Goal: Book appointment/travel/reservation

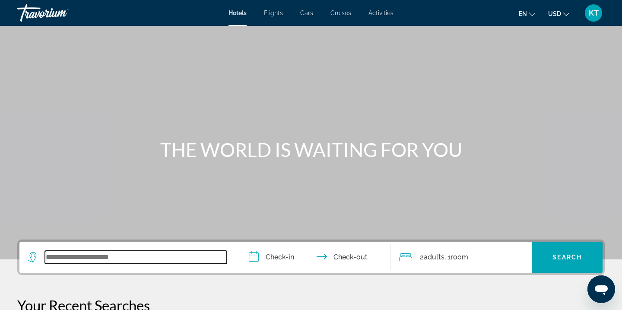
click at [87, 260] on input "Search widget" at bounding box center [136, 256] width 182 height 13
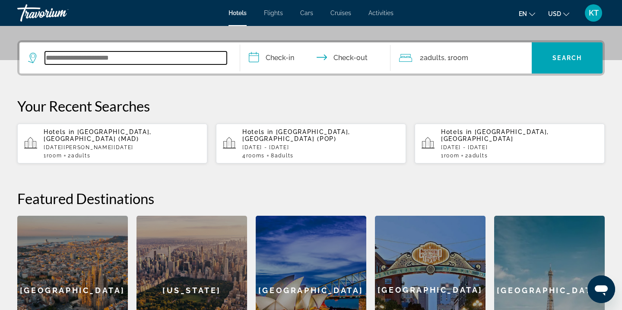
scroll to position [211, 0]
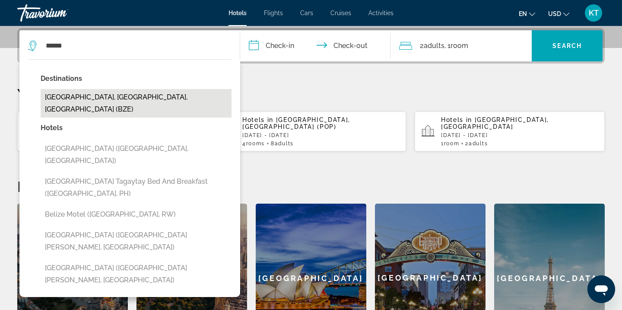
click at [136, 96] on button "Belize City, Belize, Belize (BZE)" at bounding box center [136, 103] width 191 height 29
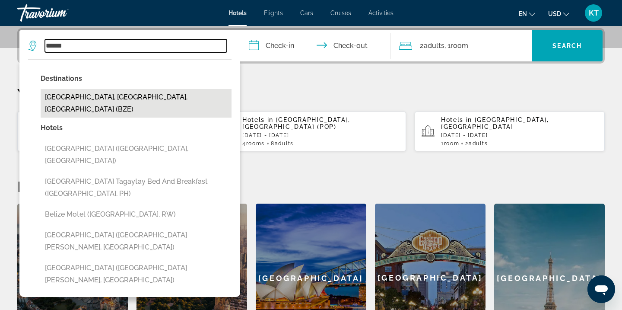
type input "**********"
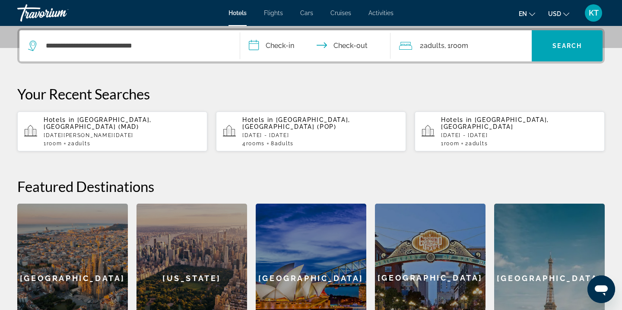
click at [289, 48] on input "**********" at bounding box center [317, 47] width 154 height 34
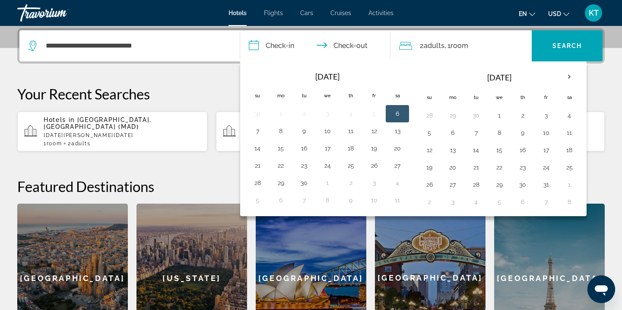
scroll to position [216, 0]
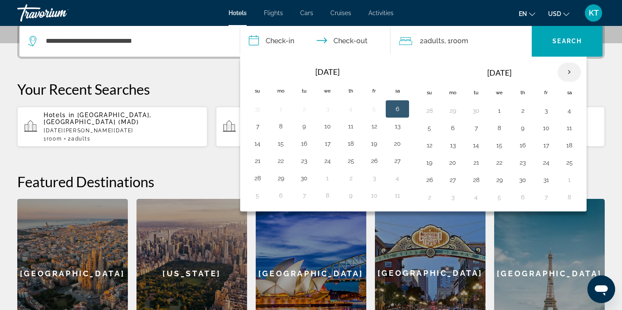
click at [570, 71] on th "Next month" at bounding box center [568, 72] width 23 height 19
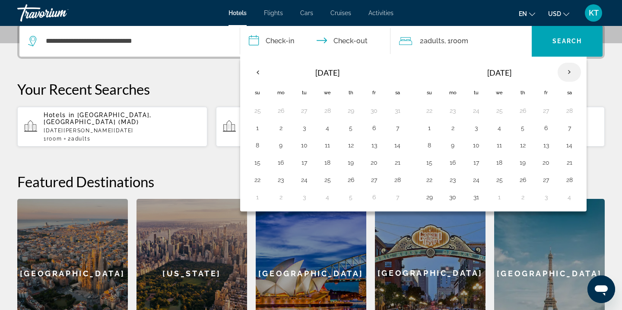
click at [570, 71] on th "Next month" at bounding box center [568, 72] width 23 height 19
click at [502, 147] on button "15" at bounding box center [499, 145] width 14 height 12
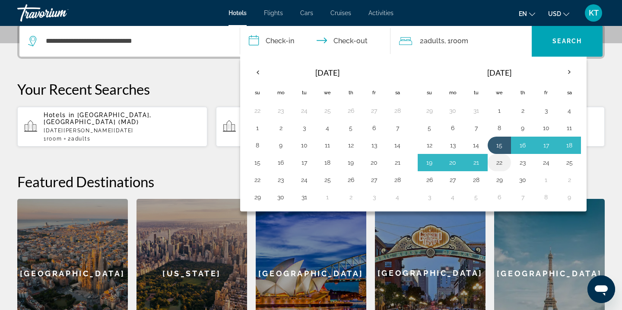
click at [498, 158] on button "22" at bounding box center [499, 162] width 14 height 12
type input "**********"
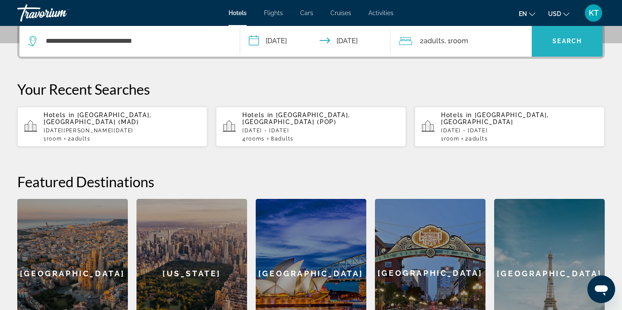
click at [560, 44] on span "Search" at bounding box center [566, 41] width 29 height 7
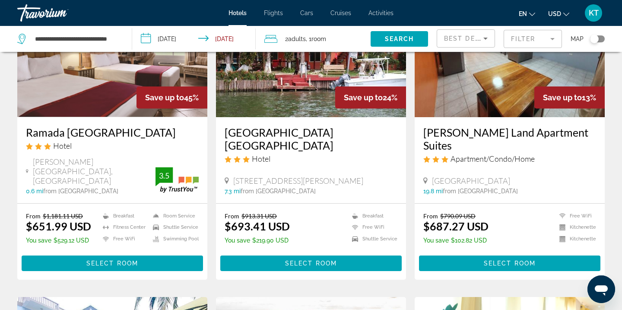
scroll to position [107, 0]
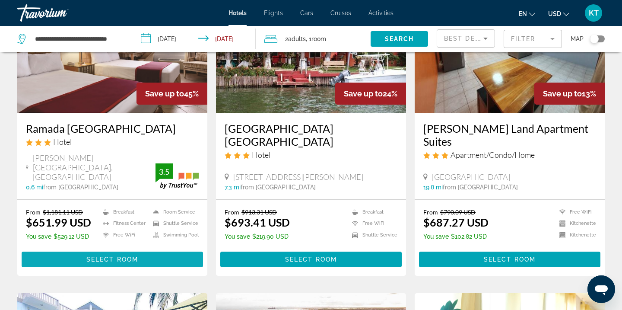
click at [100, 256] on span "Select Room" at bounding box center [112, 259] width 52 height 7
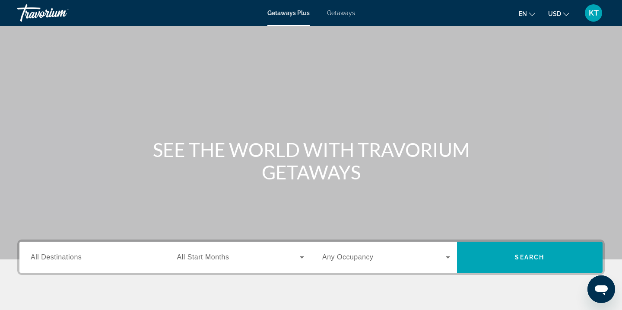
click at [344, 11] on span "Getaways" at bounding box center [341, 13] width 28 height 7
click at [89, 253] on input "Destination All Destinations" at bounding box center [95, 257] width 128 height 10
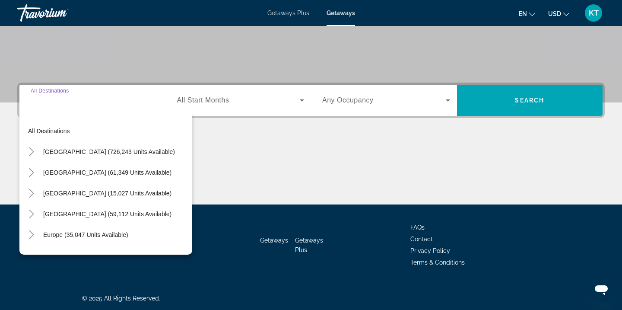
scroll to position [157, 0]
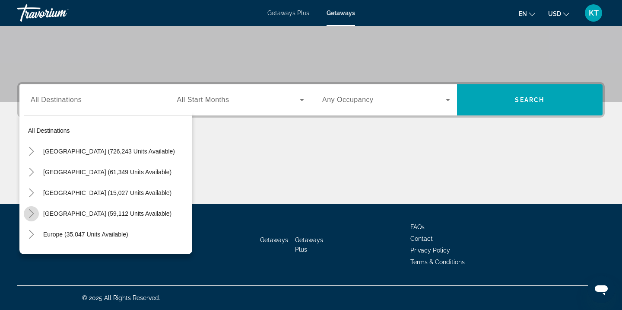
click at [32, 212] on icon "Toggle Caribbean & Atlantic Islands (59,112 units available)" at bounding box center [31, 213] width 9 height 9
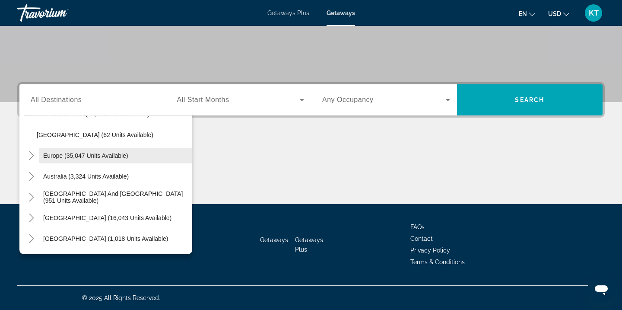
scroll to position [376, 0]
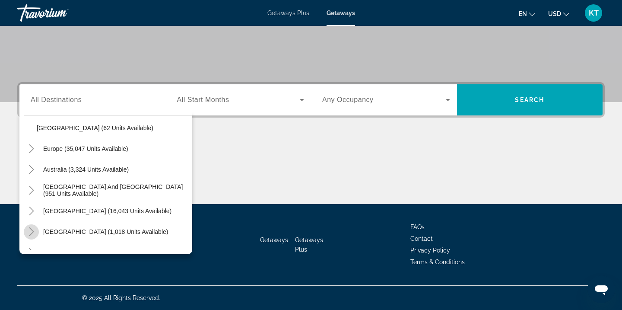
click at [35, 229] on icon "Toggle Central America (1,018 units available)" at bounding box center [31, 231] width 9 height 9
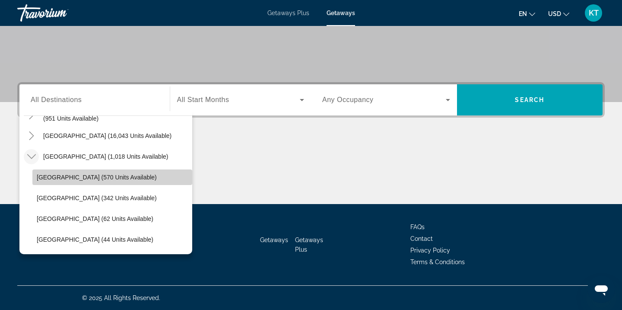
click at [51, 181] on span "Search widget" at bounding box center [112, 177] width 160 height 21
type input "**********"
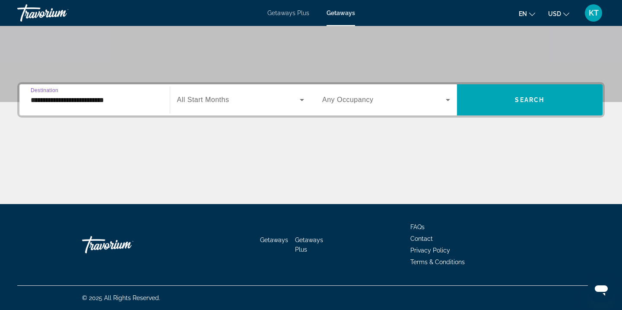
click at [210, 101] on span "All Start Months" at bounding box center [203, 99] width 52 height 7
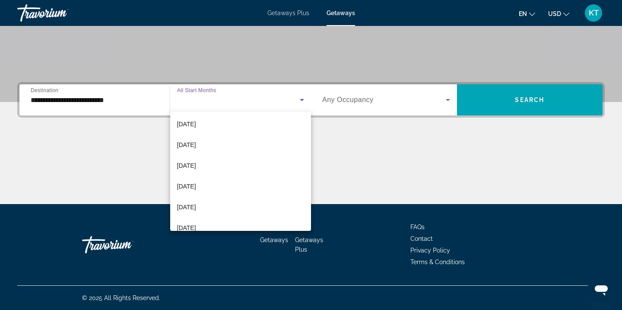
scroll to position [127, 0]
click at [217, 162] on mat-option "[DATE]" at bounding box center [240, 165] width 141 height 21
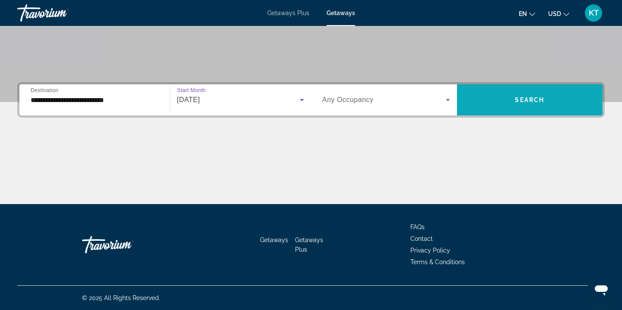
click at [486, 101] on span "Search widget" at bounding box center [530, 99] width 146 height 21
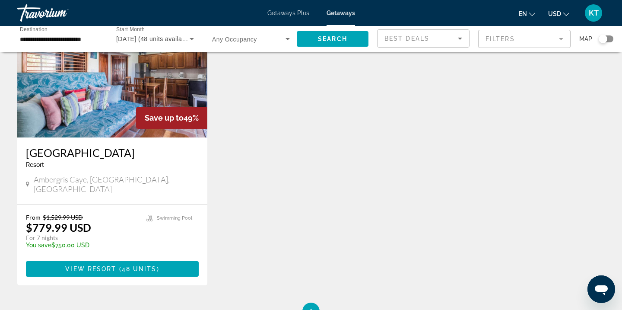
scroll to position [88, 0]
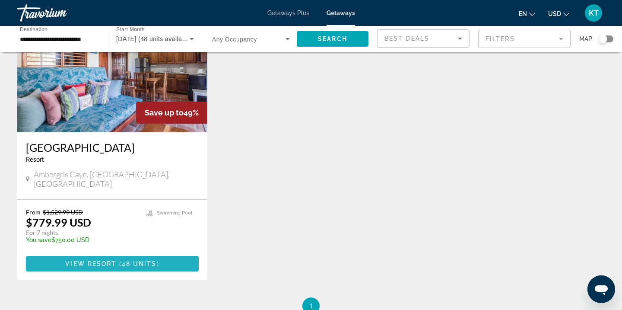
click at [104, 260] on span "View Resort" at bounding box center [90, 263] width 51 height 7
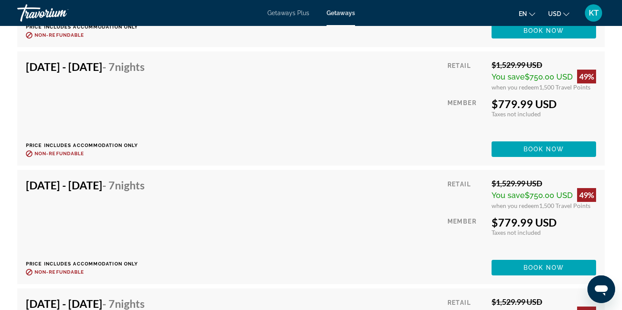
scroll to position [2298, 0]
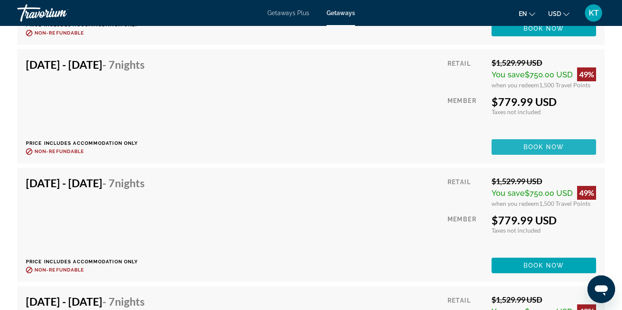
click at [526, 146] on span "Book now" at bounding box center [543, 146] width 41 height 7
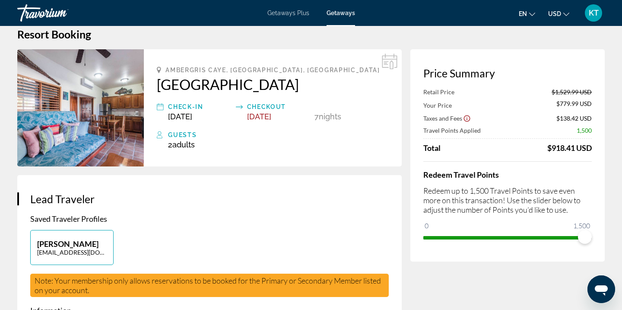
scroll to position [17, 0]
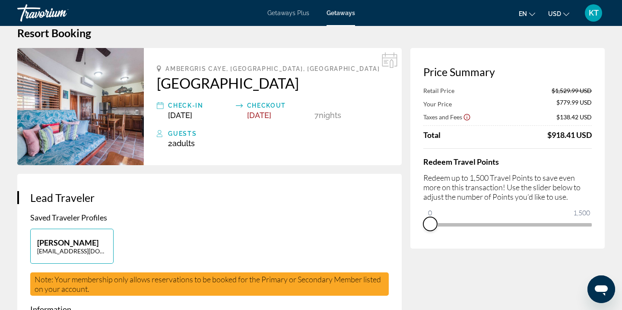
drag, startPoint x: 588, startPoint y: 231, endPoint x: 401, endPoint y: 219, distance: 187.8
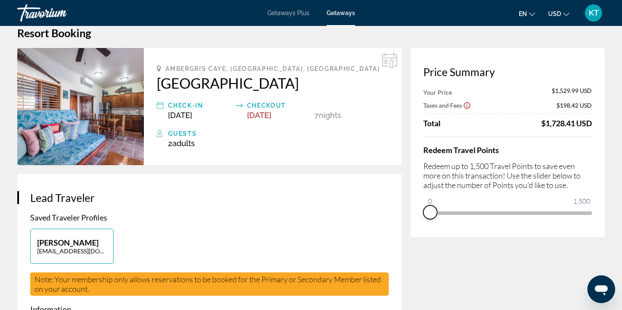
scroll to position [6, 0]
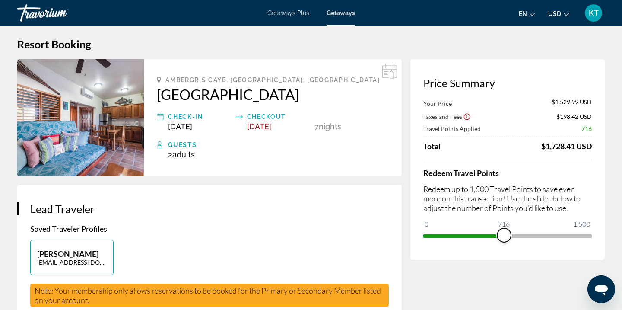
drag, startPoint x: 429, startPoint y: 222, endPoint x: 510, endPoint y: 210, distance: 81.6
click at [510, 210] on div "Redeem Travel Points Redeem up to 1,500 Travel Points to save even more on this…" at bounding box center [507, 200] width 168 height 83
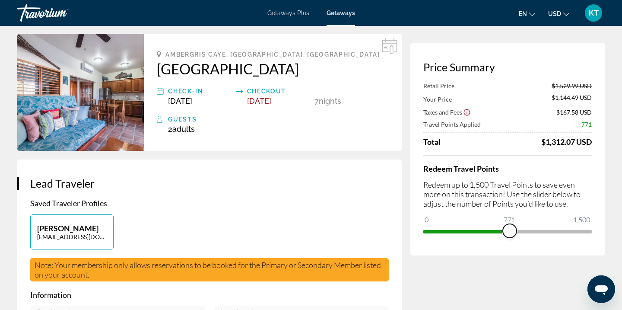
scroll to position [0, 0]
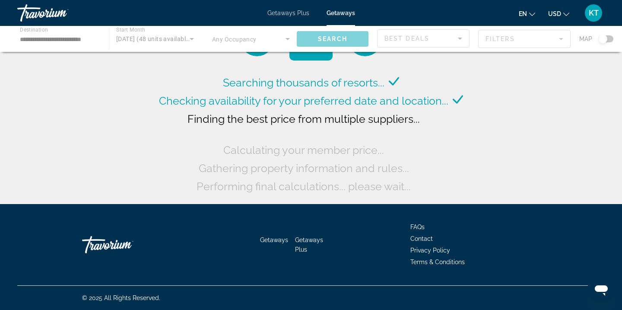
click at [35, 39] on div "Main content" at bounding box center [311, 39] width 622 height 26
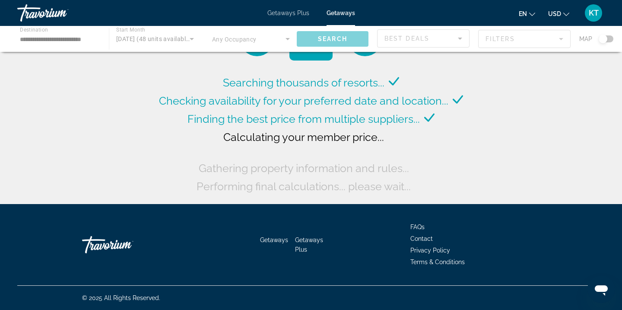
click at [35, 39] on div "Main content" at bounding box center [311, 39] width 622 height 26
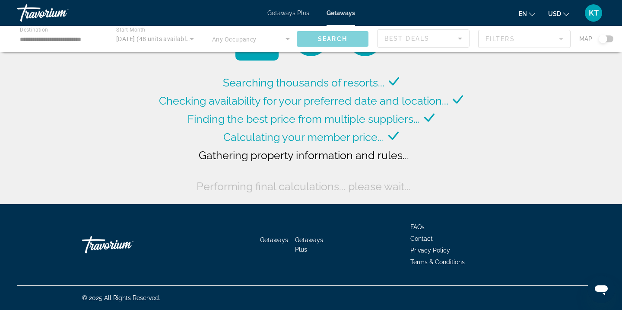
click at [35, 39] on div "Main content" at bounding box center [311, 39] width 622 height 26
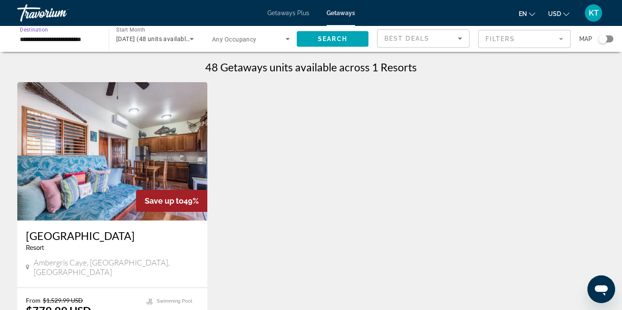
click at [82, 38] on input "**********" at bounding box center [59, 39] width 78 height 10
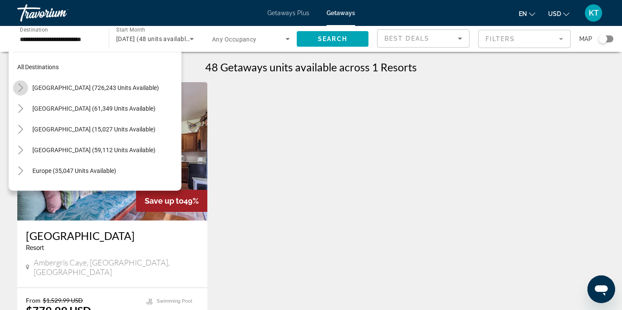
click at [21, 87] on icon "Toggle United States (726,243 units available)" at bounding box center [20, 87] width 9 height 9
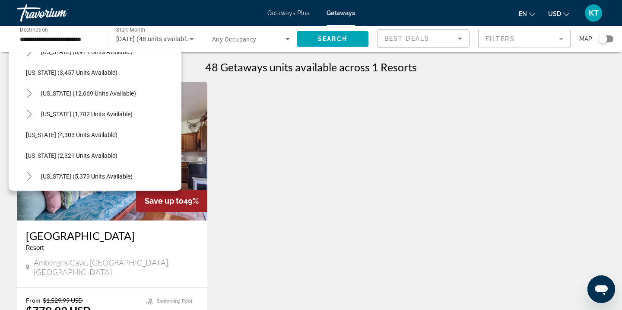
scroll to position [492, 0]
click at [28, 95] on icon "Toggle Nevada (12,669 units available)" at bounding box center [29, 93] width 9 height 9
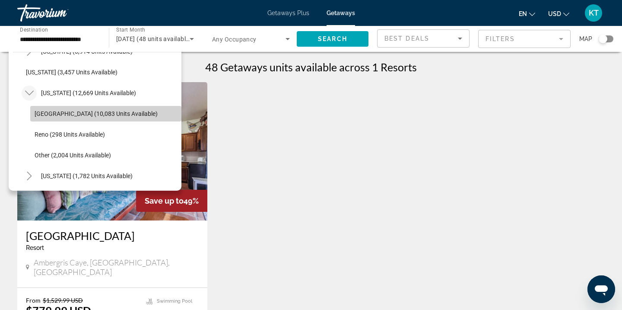
click at [47, 111] on span "[GEOGRAPHIC_DATA] (10,083 units available)" at bounding box center [96, 113] width 123 height 7
type input "**********"
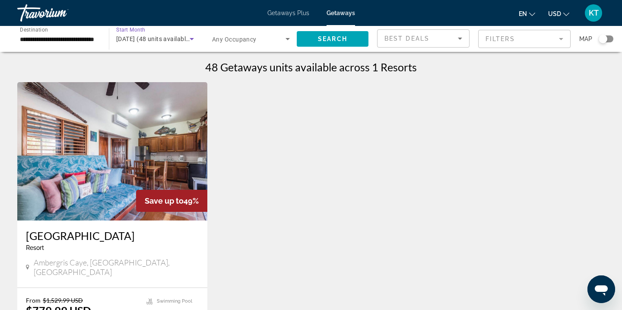
click at [189, 40] on icon "Search widget" at bounding box center [192, 39] width 10 height 10
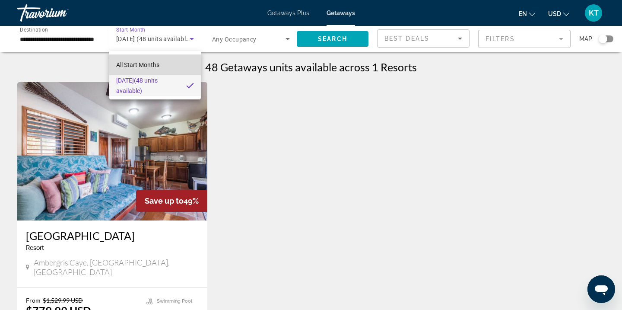
click at [176, 65] on mat-option "All Start Months" at bounding box center [155, 64] width 92 height 21
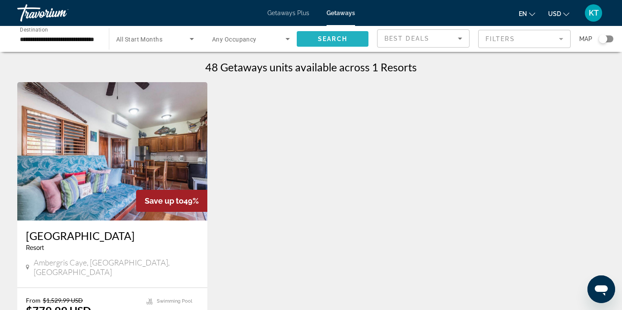
click at [344, 40] on span "Search" at bounding box center [332, 38] width 29 height 7
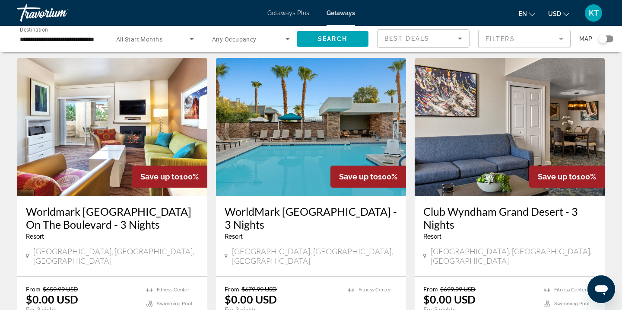
scroll to position [992, 0]
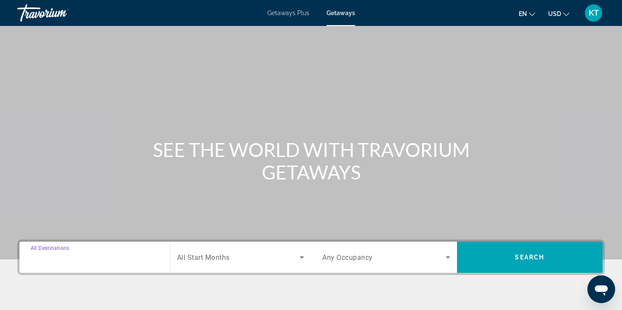
click at [101, 259] on input "Destination All Destinations" at bounding box center [95, 257] width 128 height 10
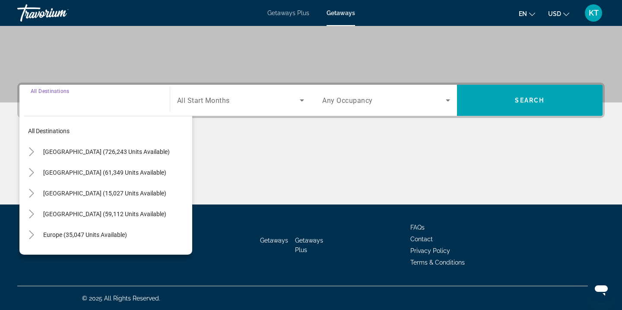
scroll to position [157, 0]
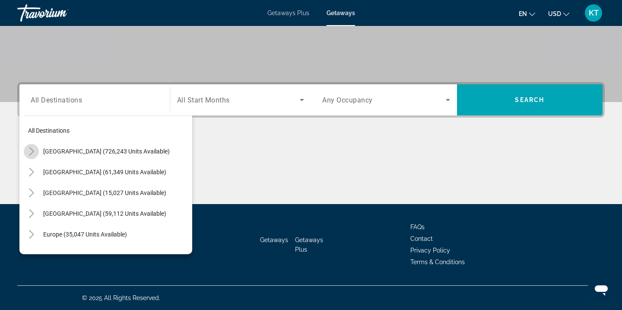
click at [35, 152] on mat-icon "Toggle United States (726,243 units available)" at bounding box center [31, 151] width 15 height 15
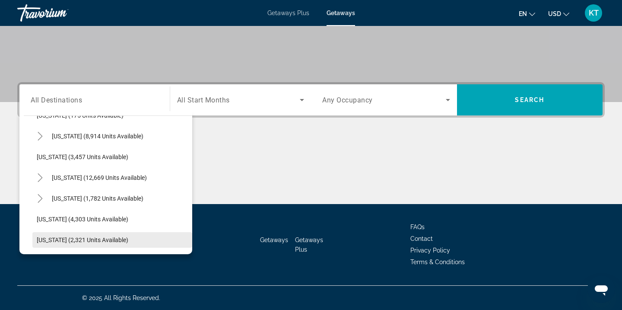
scroll to position [466, 0]
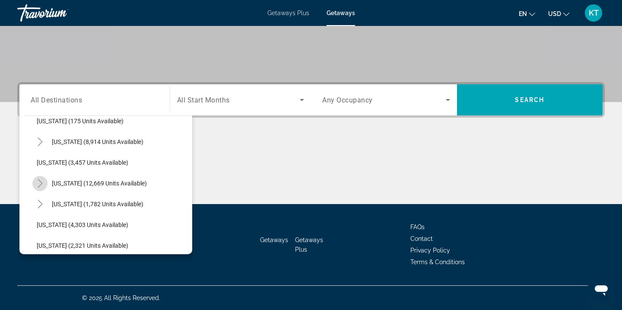
click at [43, 180] on icon "Toggle Nevada (12,669 units available)" at bounding box center [40, 183] width 9 height 9
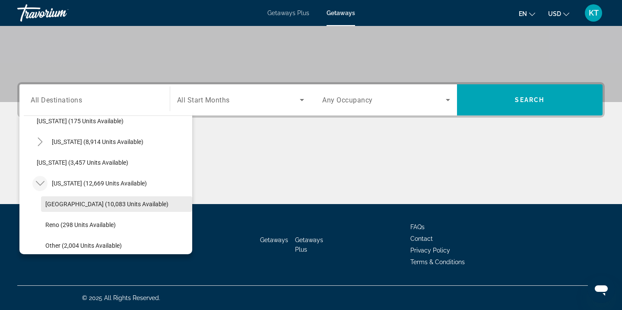
click at [68, 195] on span "Search widget" at bounding box center [116, 203] width 151 height 21
type input "**********"
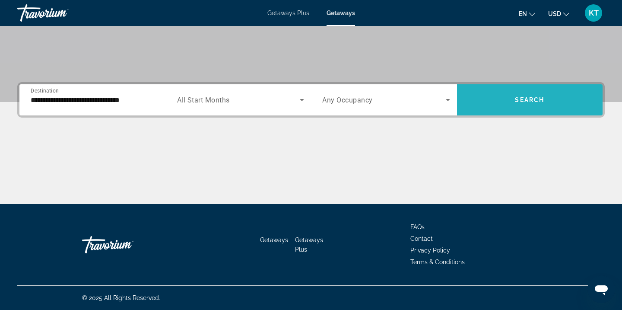
click at [538, 100] on span "Search" at bounding box center [529, 99] width 29 height 7
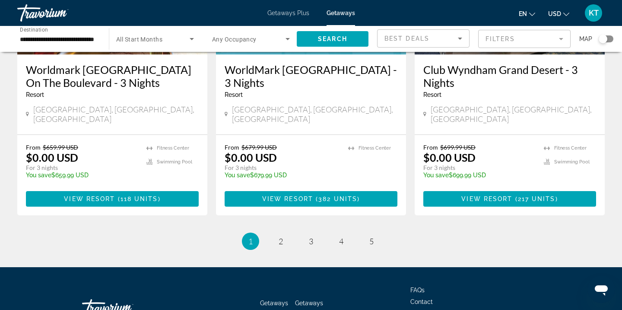
scroll to position [1140, 0]
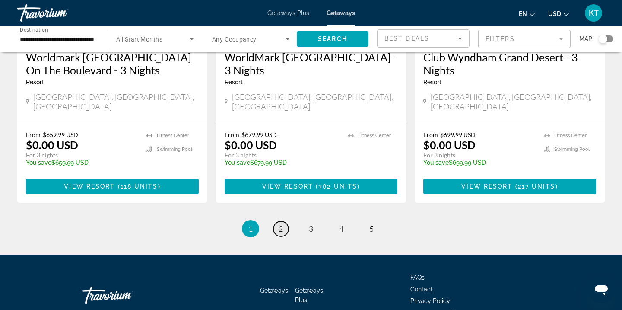
click at [283, 221] on link "page 2" at bounding box center [280, 228] width 15 height 15
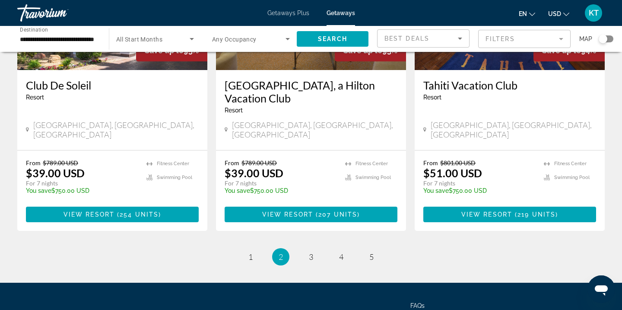
scroll to position [1140, 0]
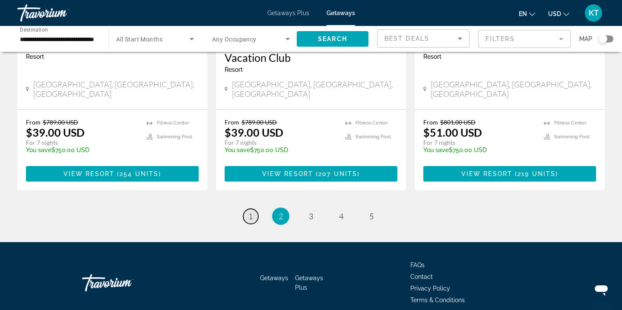
click at [250, 211] on span "1" at bounding box center [250, 216] width 4 height 10
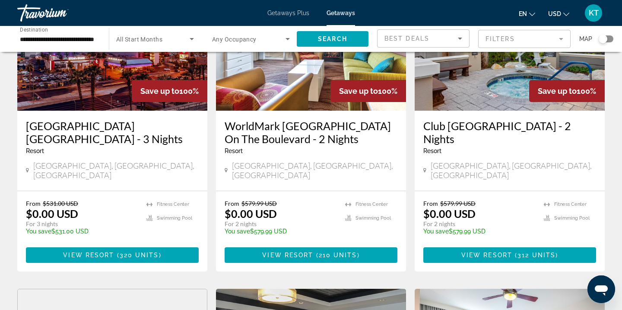
scroll to position [108, 0]
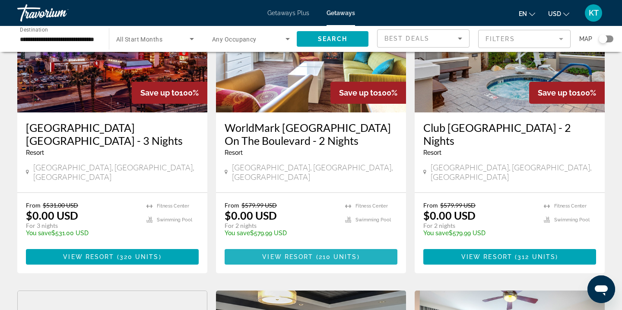
click at [289, 253] on span "View Resort" at bounding box center [287, 256] width 51 height 7
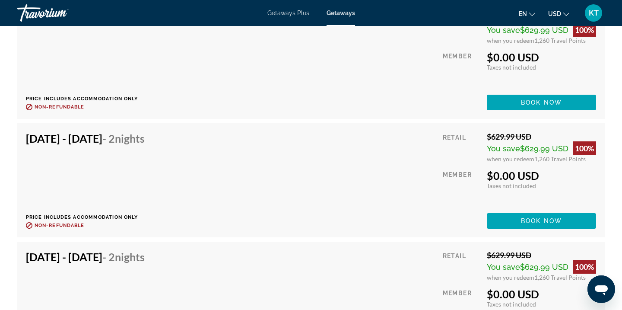
scroll to position [2704, 0]
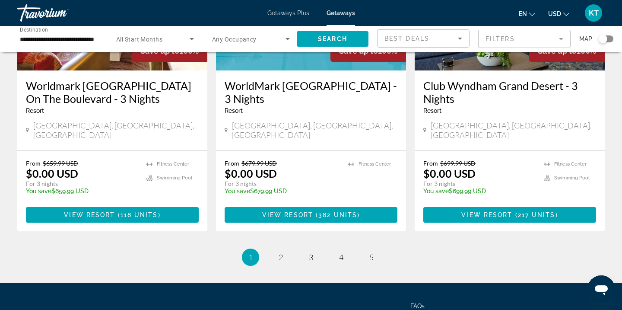
scroll to position [1117, 0]
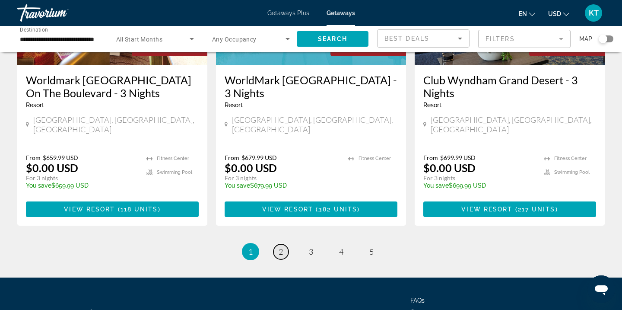
click at [282, 244] on link "page 2" at bounding box center [280, 251] width 15 height 15
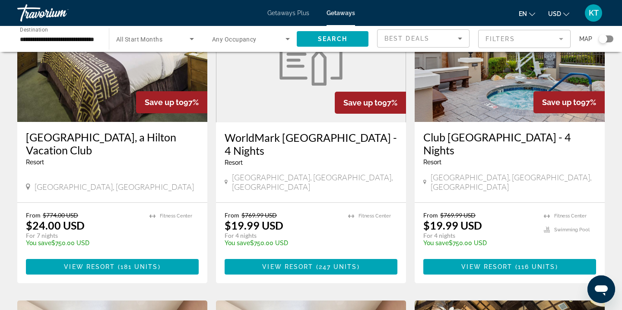
scroll to position [98, 0]
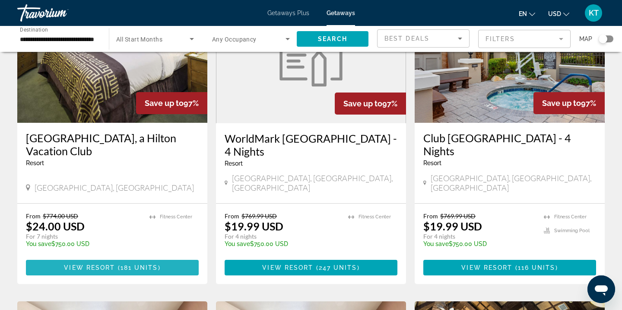
click at [113, 262] on span "Main content" at bounding box center [112, 267] width 173 height 21
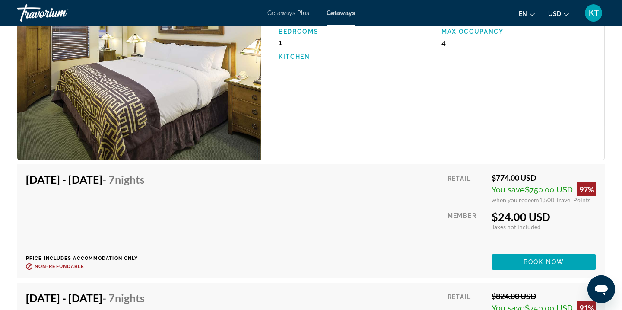
scroll to position [1520, 0]
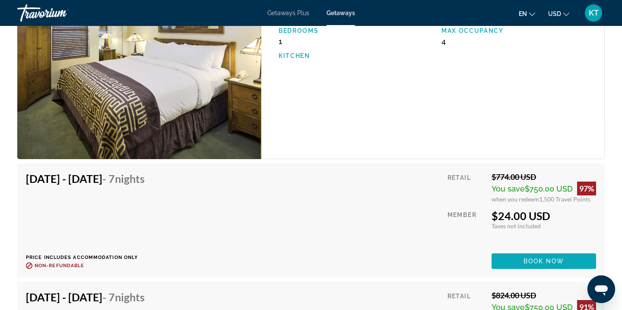
click at [547, 258] on span "Book now" at bounding box center [543, 260] width 41 height 7
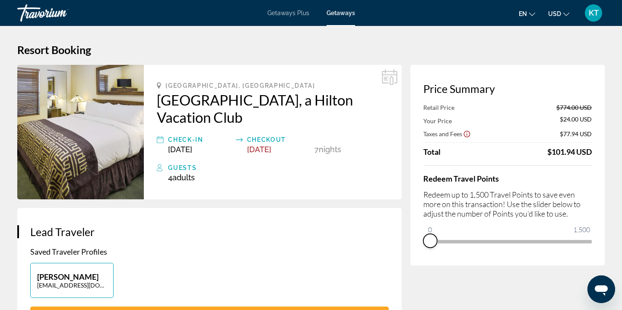
drag, startPoint x: 585, startPoint y: 254, endPoint x: 317, endPoint y: 223, distance: 269.2
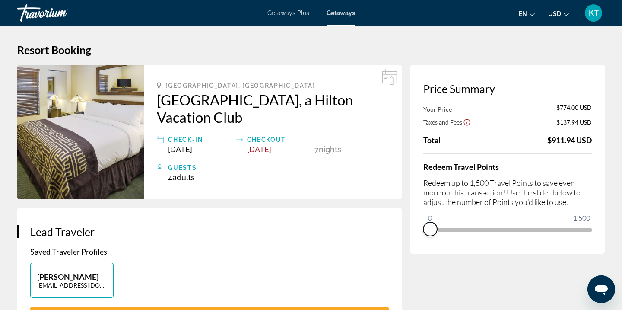
drag, startPoint x: 428, startPoint y: 226, endPoint x: 412, endPoint y: 226, distance: 16.8
click at [412, 226] on div "Price Summary Your Price $774.00 USD Taxes and Fees $137.94 USD Total $911.94 U…" at bounding box center [507, 159] width 194 height 189
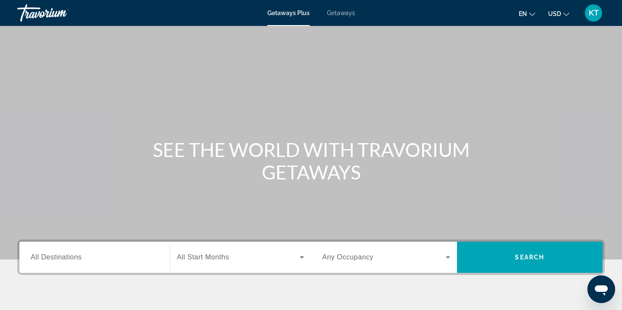
click at [343, 13] on span "Getaways" at bounding box center [341, 13] width 28 height 7
click at [41, 258] on span "All Destinations" at bounding box center [56, 256] width 51 height 7
click at [41, 258] on input "Destination All Destinations" at bounding box center [95, 257] width 128 height 10
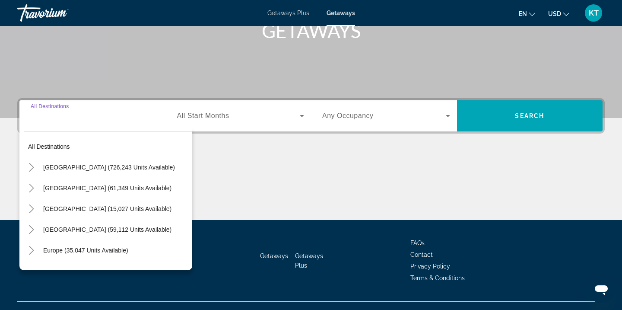
scroll to position [157, 0]
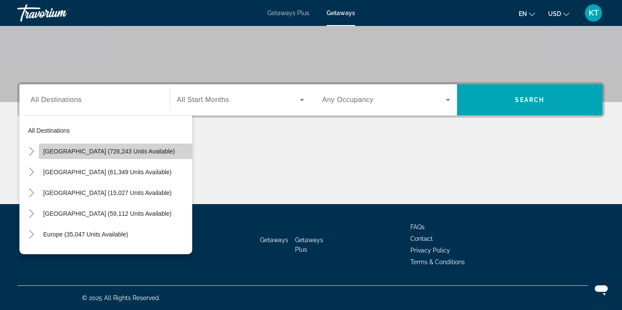
click at [79, 149] on span "[GEOGRAPHIC_DATA] (726,243 units available)" at bounding box center [109, 151] width 132 height 7
type input "**********"
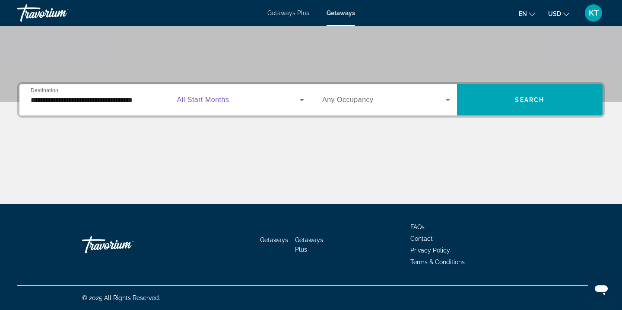
click at [266, 103] on span "Search widget" at bounding box center [238, 100] width 123 height 10
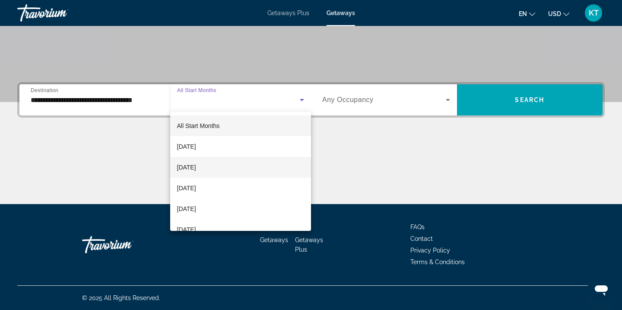
click at [248, 162] on mat-option "[DATE]" at bounding box center [240, 167] width 141 height 21
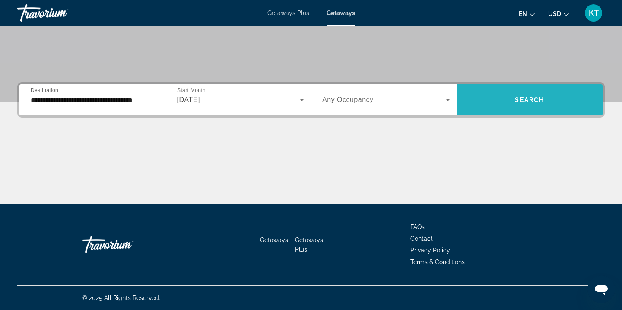
click at [499, 92] on span "Search widget" at bounding box center [530, 99] width 146 height 21
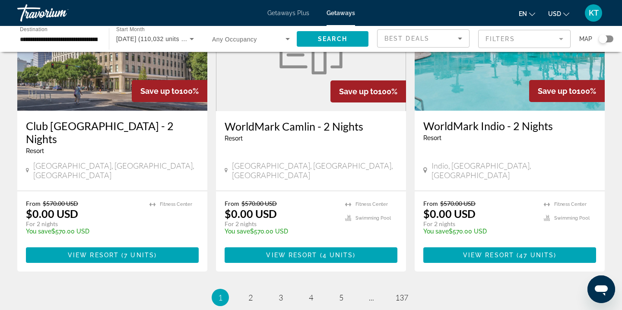
scroll to position [1140, 0]
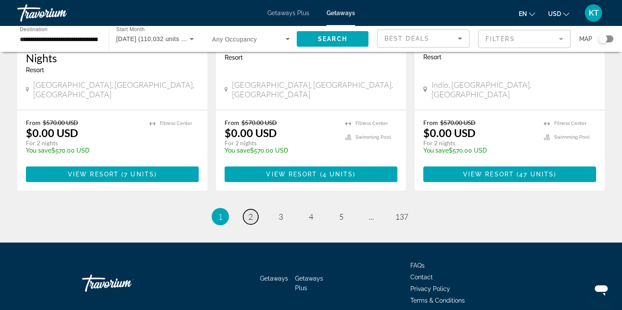
click at [253, 209] on link "page 2" at bounding box center [250, 216] width 15 height 15
